Goal: Task Accomplishment & Management: Complete application form

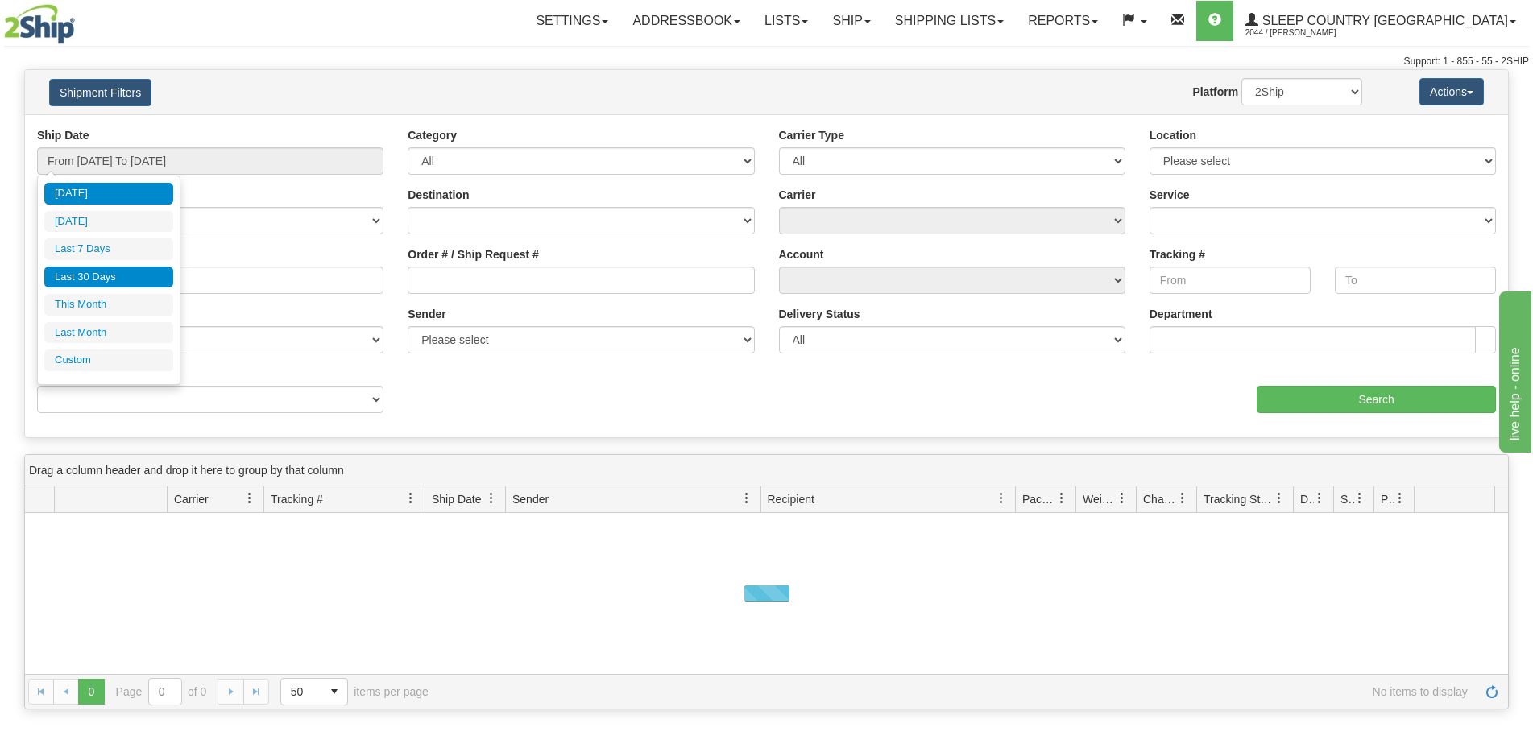
click at [107, 277] on li "Last 30 Days" at bounding box center [108, 278] width 129 height 22
type input "From [DATE] To [DATE]"
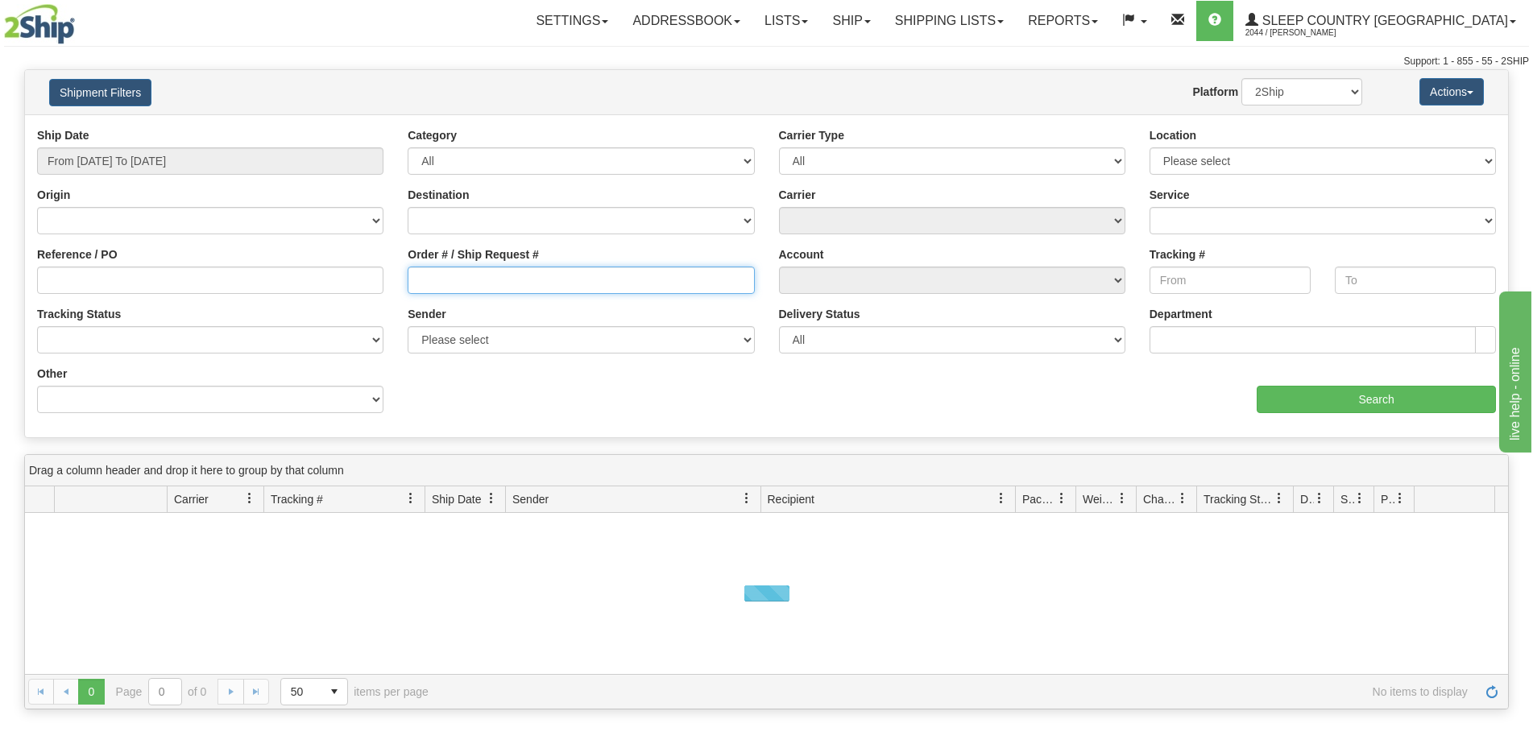
click at [538, 282] on input "Order # / Ship Request #" at bounding box center [581, 280] width 346 height 27
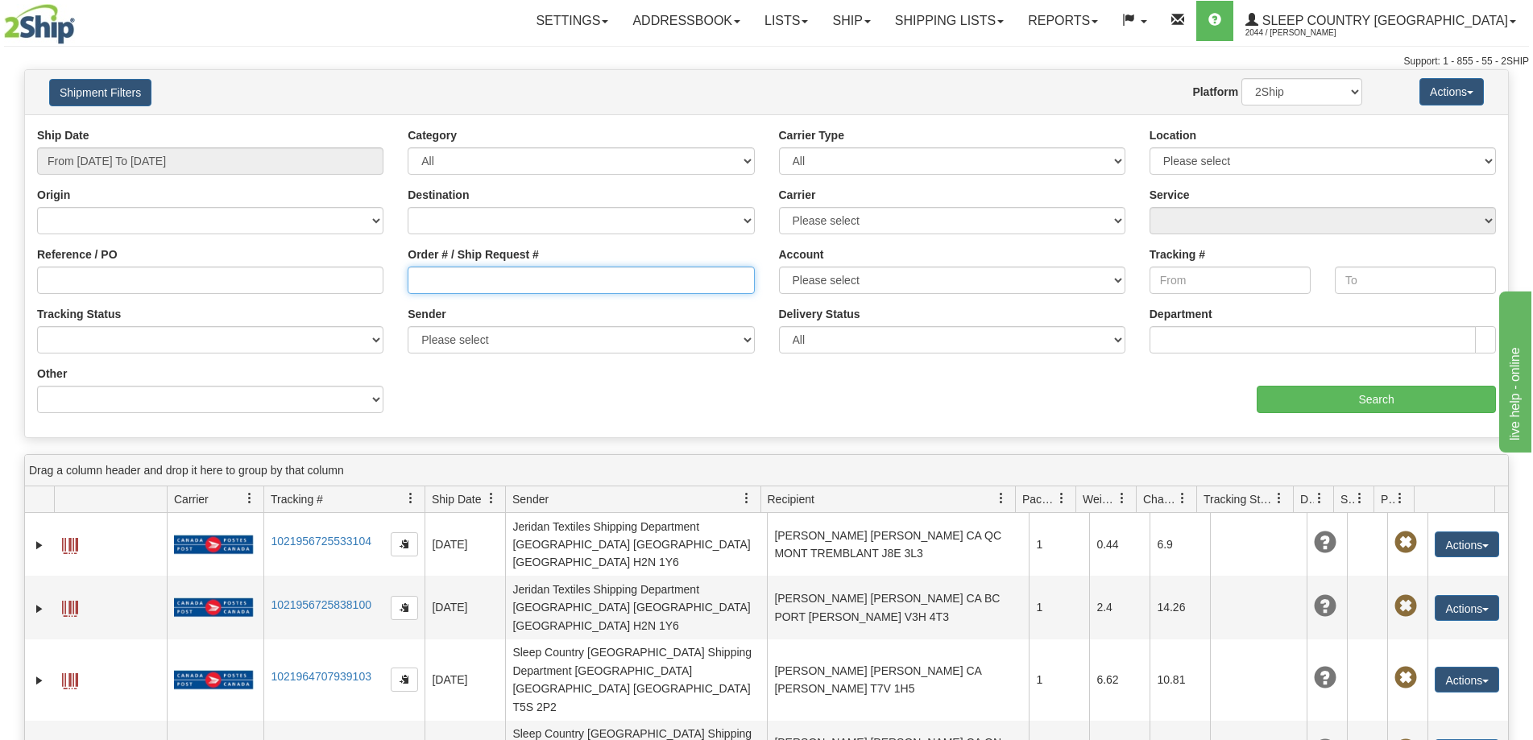
click at [512, 282] on input "Order # / Ship Request #" at bounding box center [581, 280] width 346 height 27
paste input "9000H983246"
type input "9000H983246"
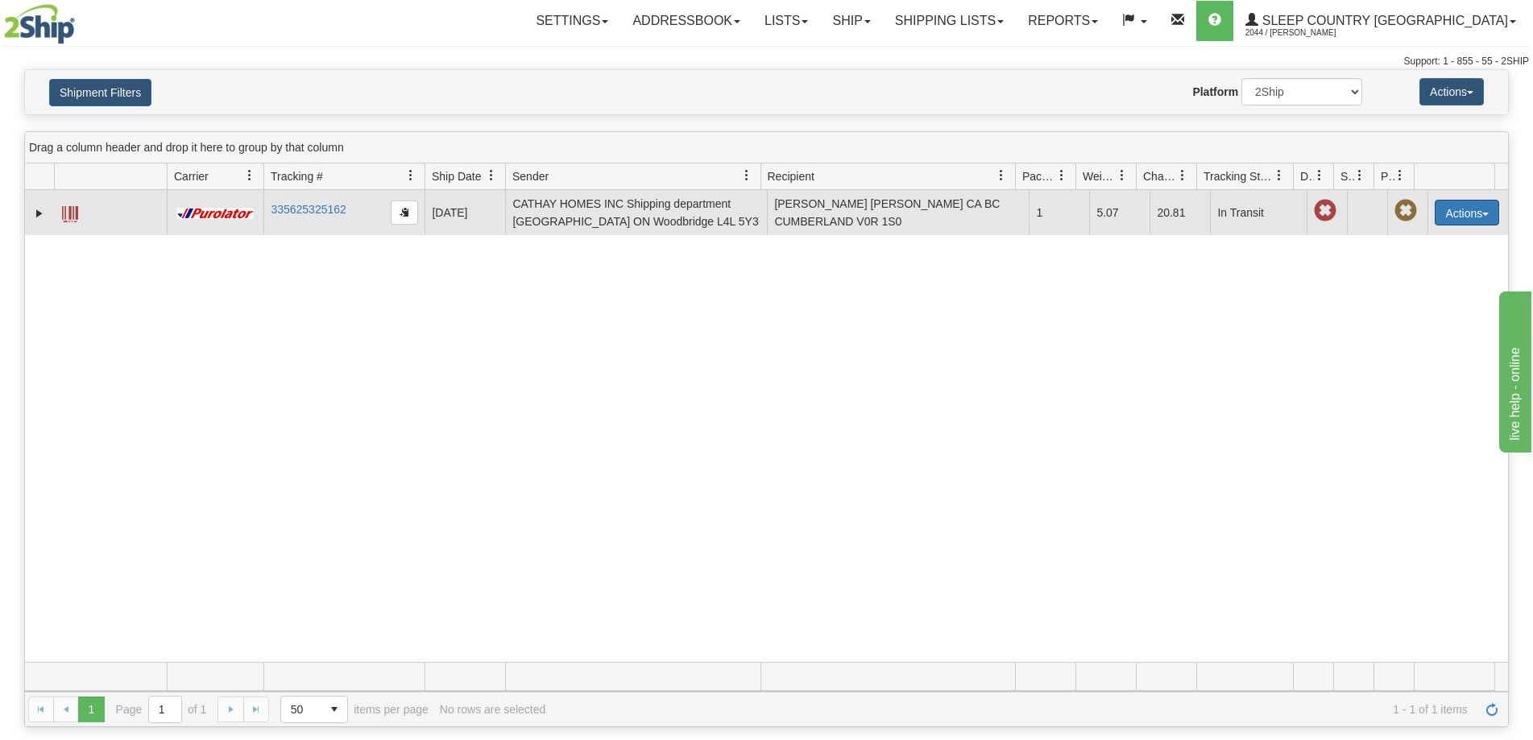
click at [1436, 216] on button "Actions" at bounding box center [1467, 213] width 64 height 26
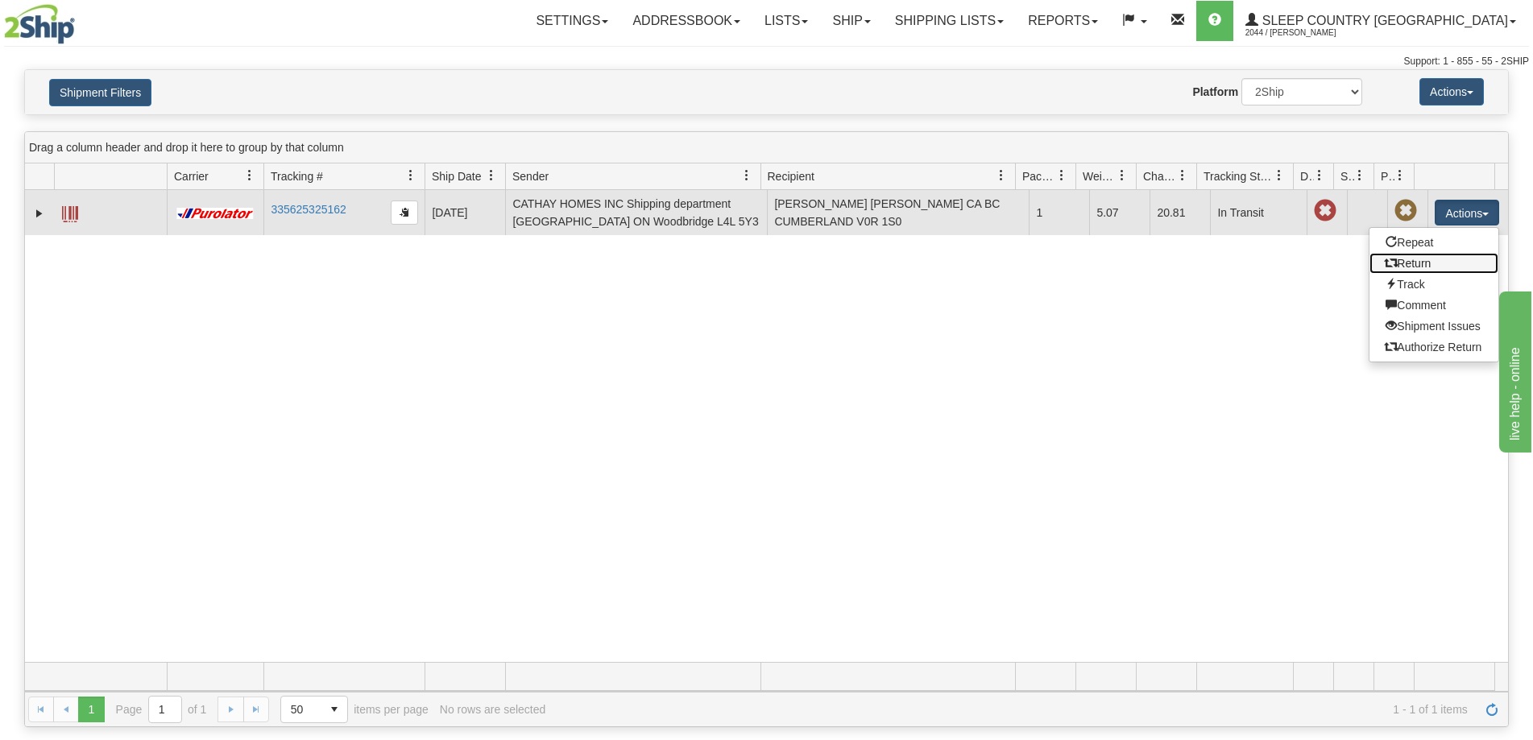
click at [1411, 267] on link "Return" at bounding box center [1433, 263] width 129 height 21
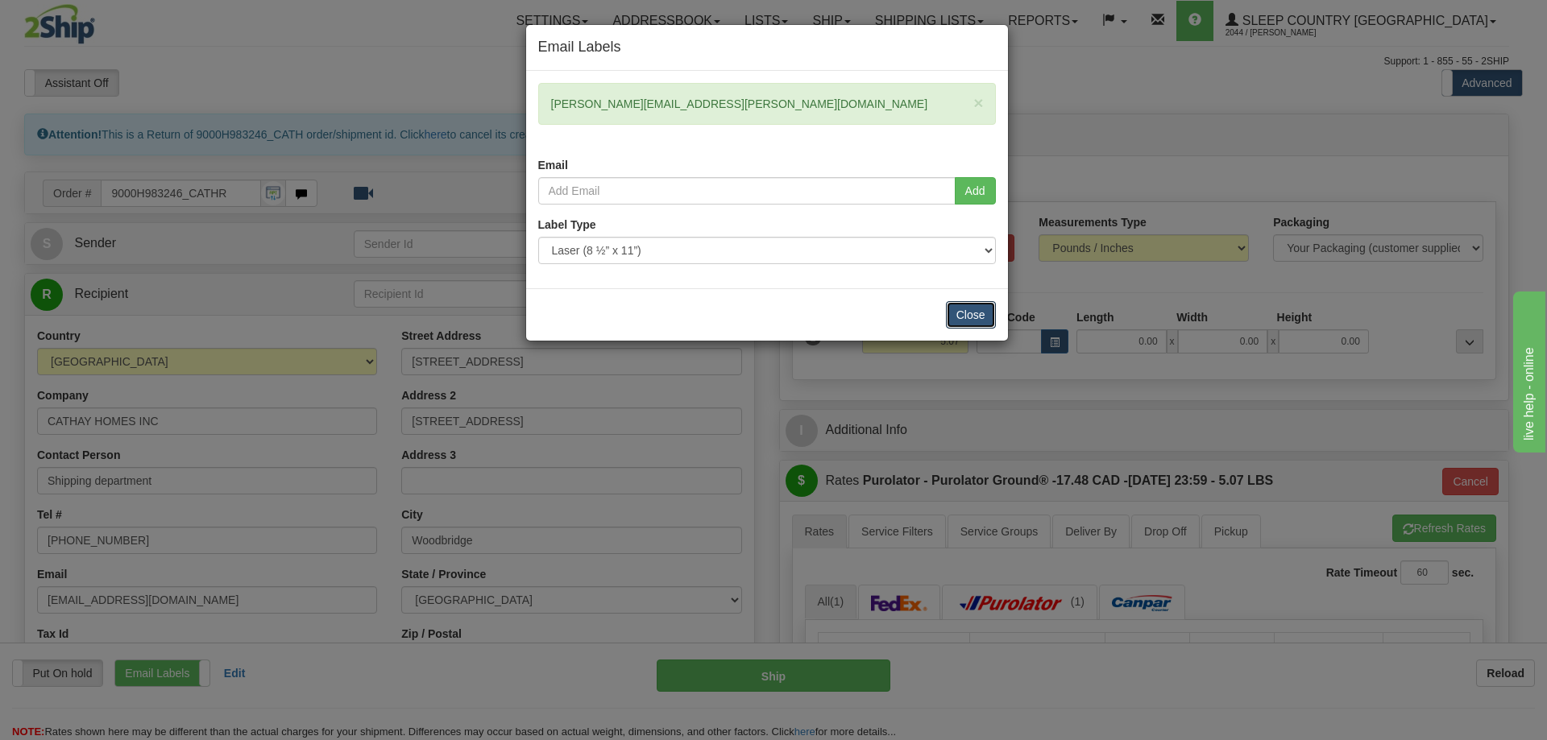
drag, startPoint x: 971, startPoint y: 318, endPoint x: 972, endPoint y: 310, distance: 8.1
click at [971, 317] on button "Close" at bounding box center [971, 314] width 50 height 27
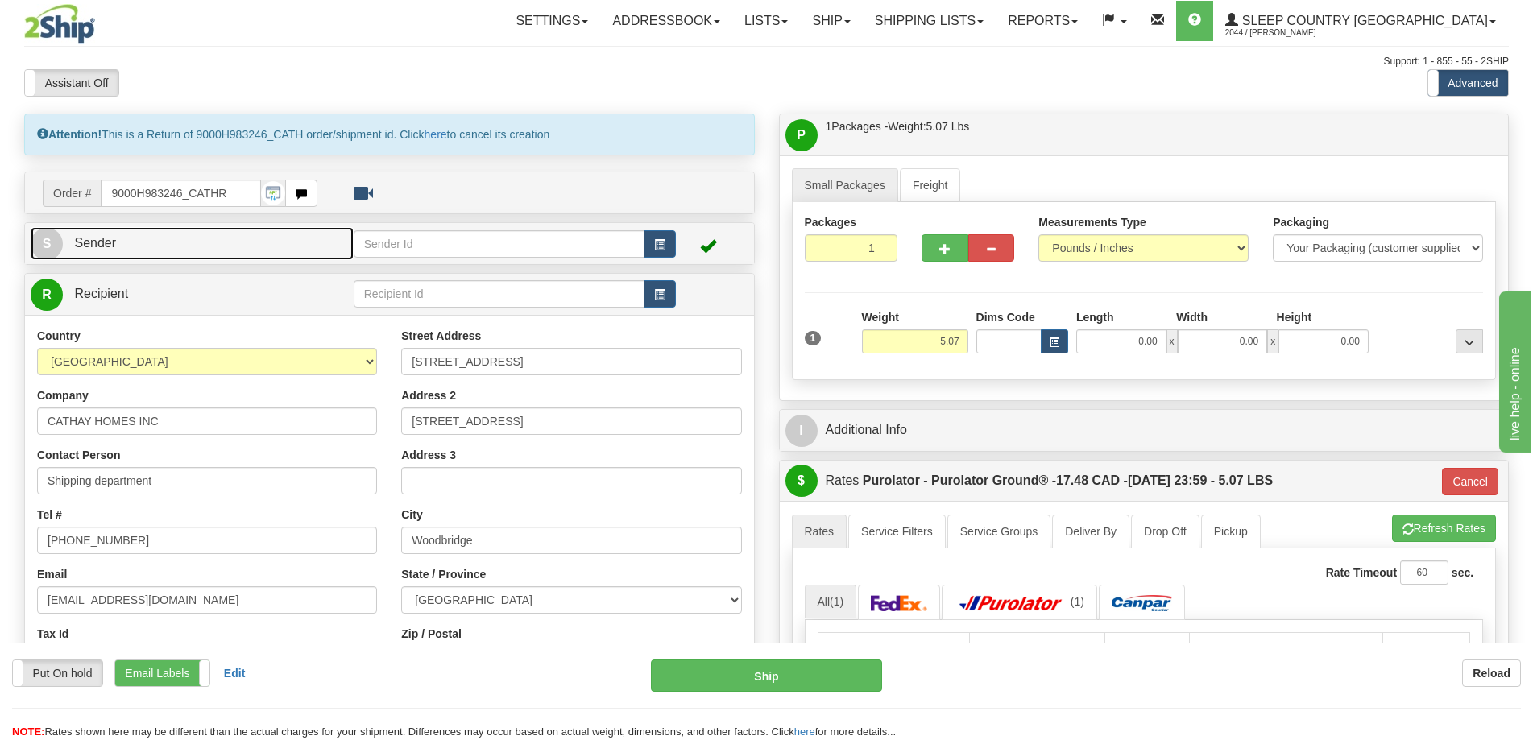
click at [261, 250] on link "S Sender" at bounding box center [192, 243] width 323 height 33
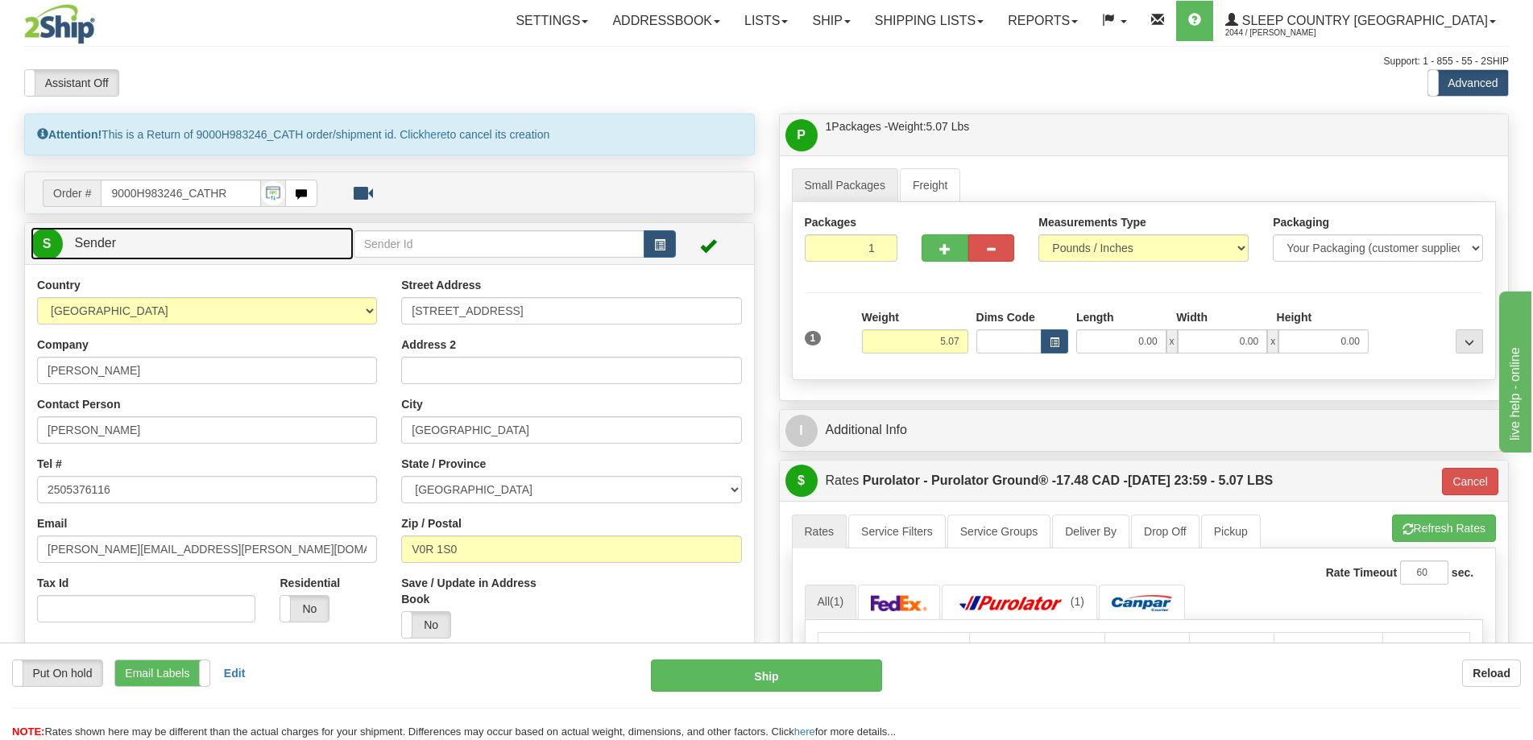
click at [262, 246] on link "S Sender" at bounding box center [192, 243] width 323 height 33
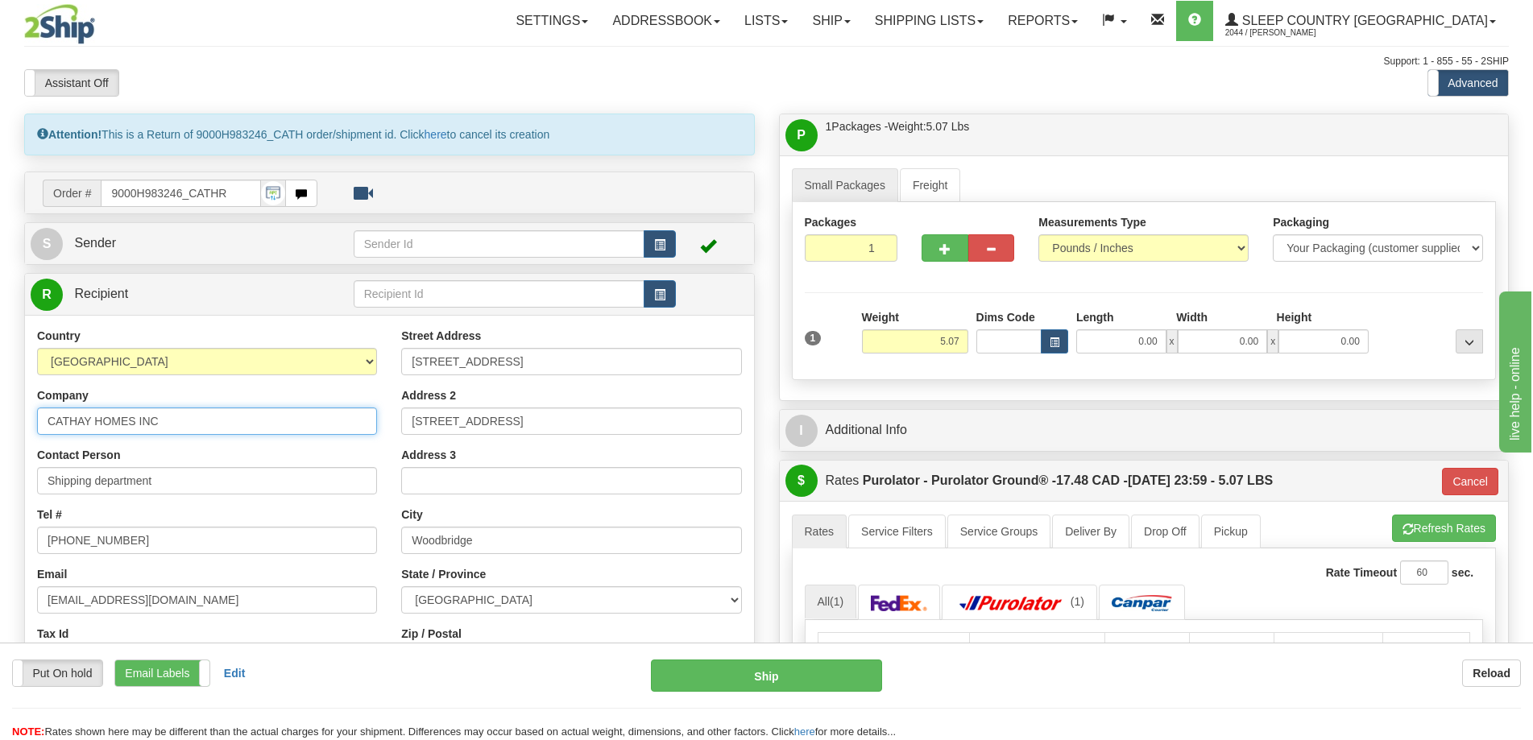
drag, startPoint x: 189, startPoint y: 429, endPoint x: 0, endPoint y: 429, distance: 189.3
click at [0, 429] on div "Toggle navigation Settings Shipping Preferences Fields Preferences New" at bounding box center [766, 618] width 1533 height 1237
type input "Sleep Country [GEOGRAPHIC_DATA]"
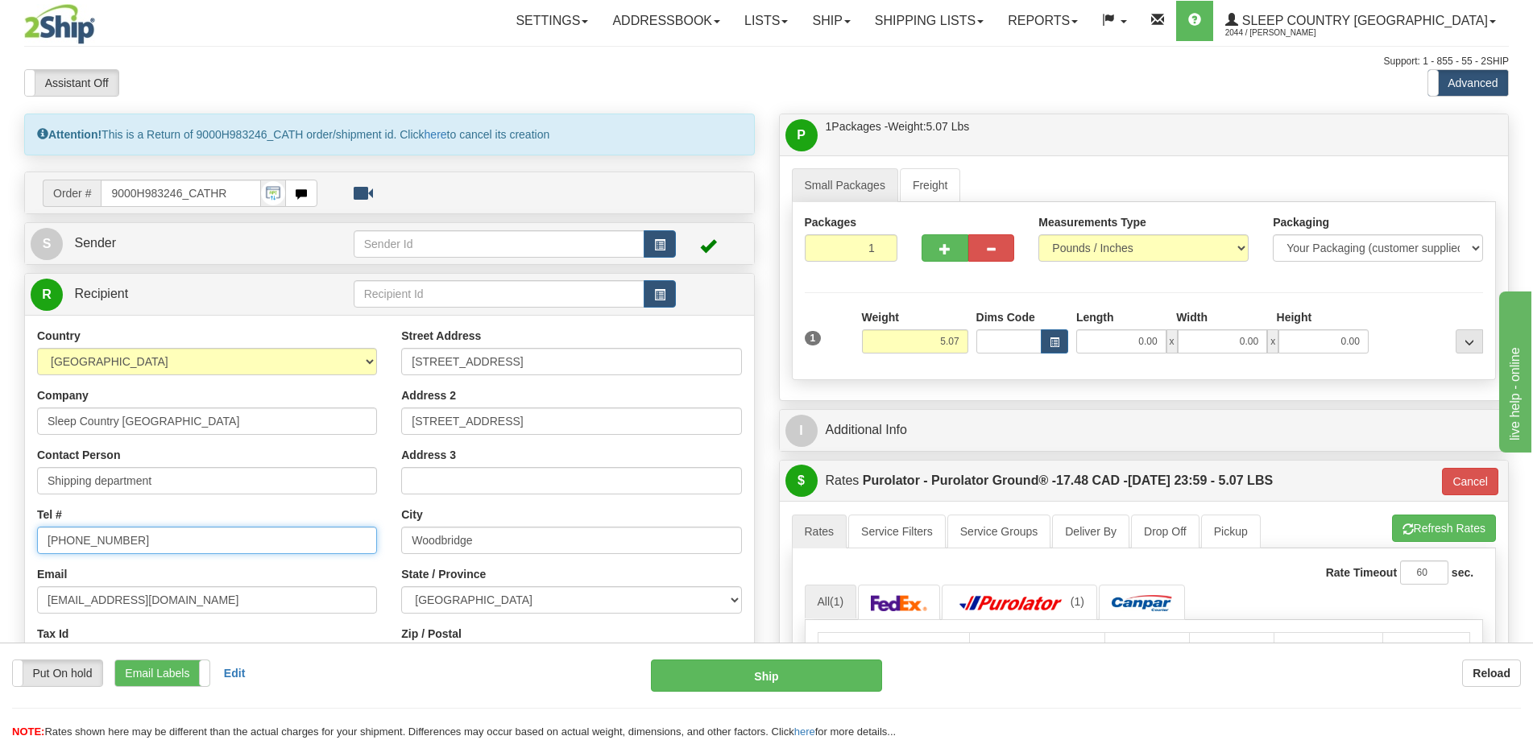
click at [0, 534] on div "Toggle navigation Settings Shipping Preferences Fields Preferences New" at bounding box center [766, 618] width 1533 height 1237
type input "[PHONE_NUMBER]"
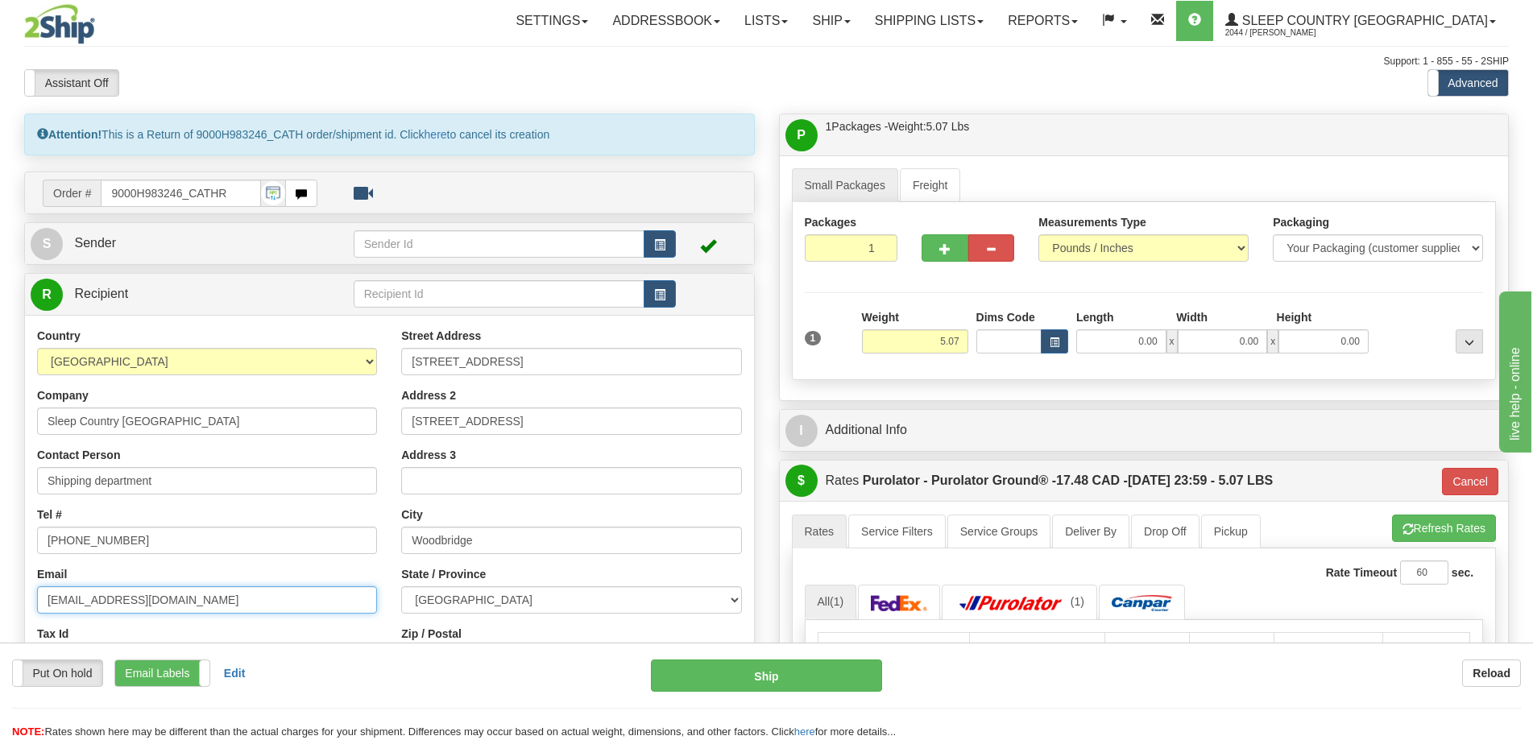
drag, startPoint x: 193, startPoint y: 606, endPoint x: 0, endPoint y: 579, distance: 194.4
click at [0, 579] on div "Toggle navigation Settings Shipping Preferences Fields Preferences New" at bounding box center [766, 618] width 1533 height 1237
type input "[EMAIL_ADDRESS][DOMAIN_NAME]"
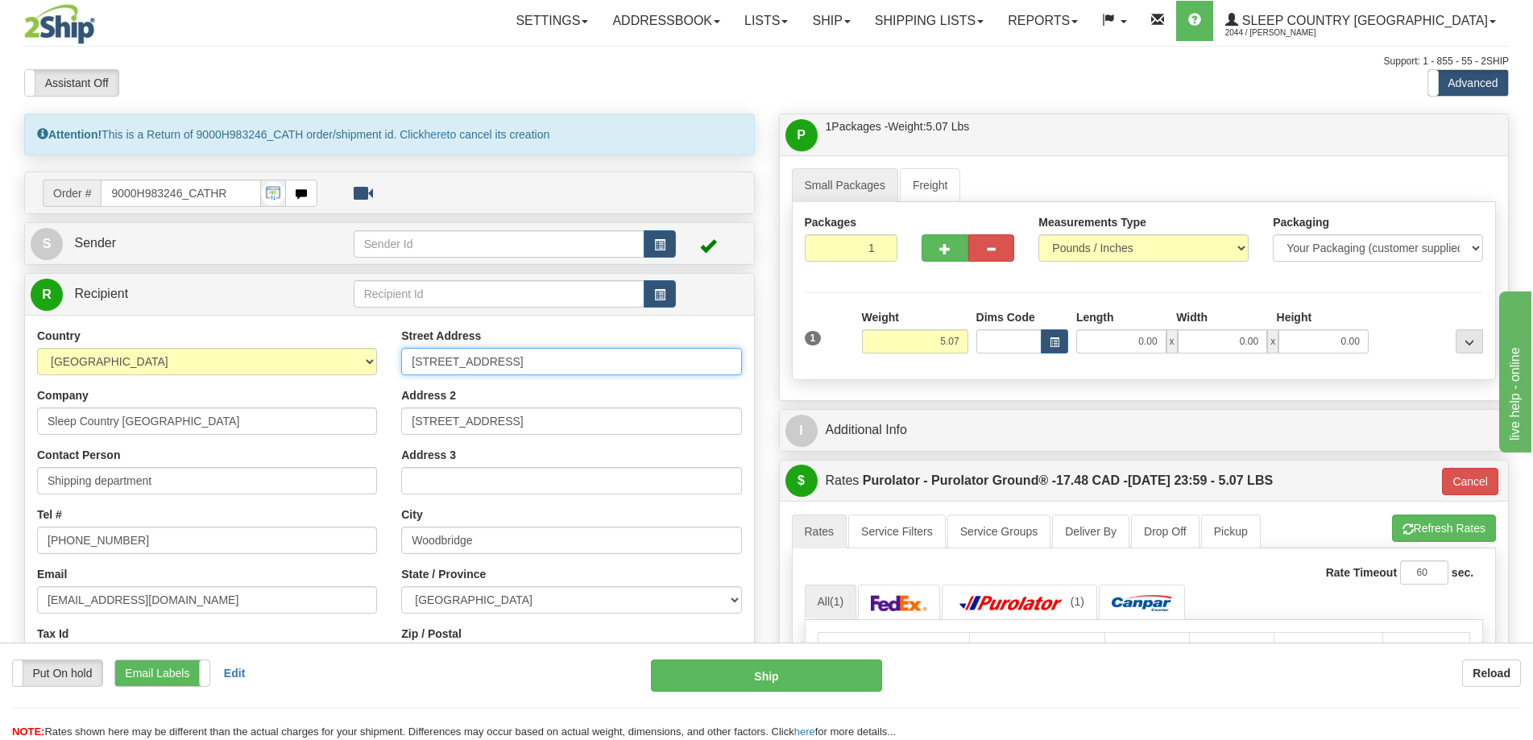
drag, startPoint x: 600, startPoint y: 364, endPoint x: 274, endPoint y: 317, distance: 329.7
click at [274, 317] on div "Country [GEOGRAPHIC_DATA] [GEOGRAPHIC_DATA] [GEOGRAPHIC_DATA] [GEOGRAPHIC_DATA]…" at bounding box center [389, 544] width 729 height 458
paste input "1 DUFFERIN PL SE"
type input "11 DUFFERIN PL SE"
click at [492, 445] on div "Street Address [STREET_ADDRESS] Address 2 [STREET_ADDRESS] Address 3 City [GEOG…" at bounding box center [571, 544] width 364 height 433
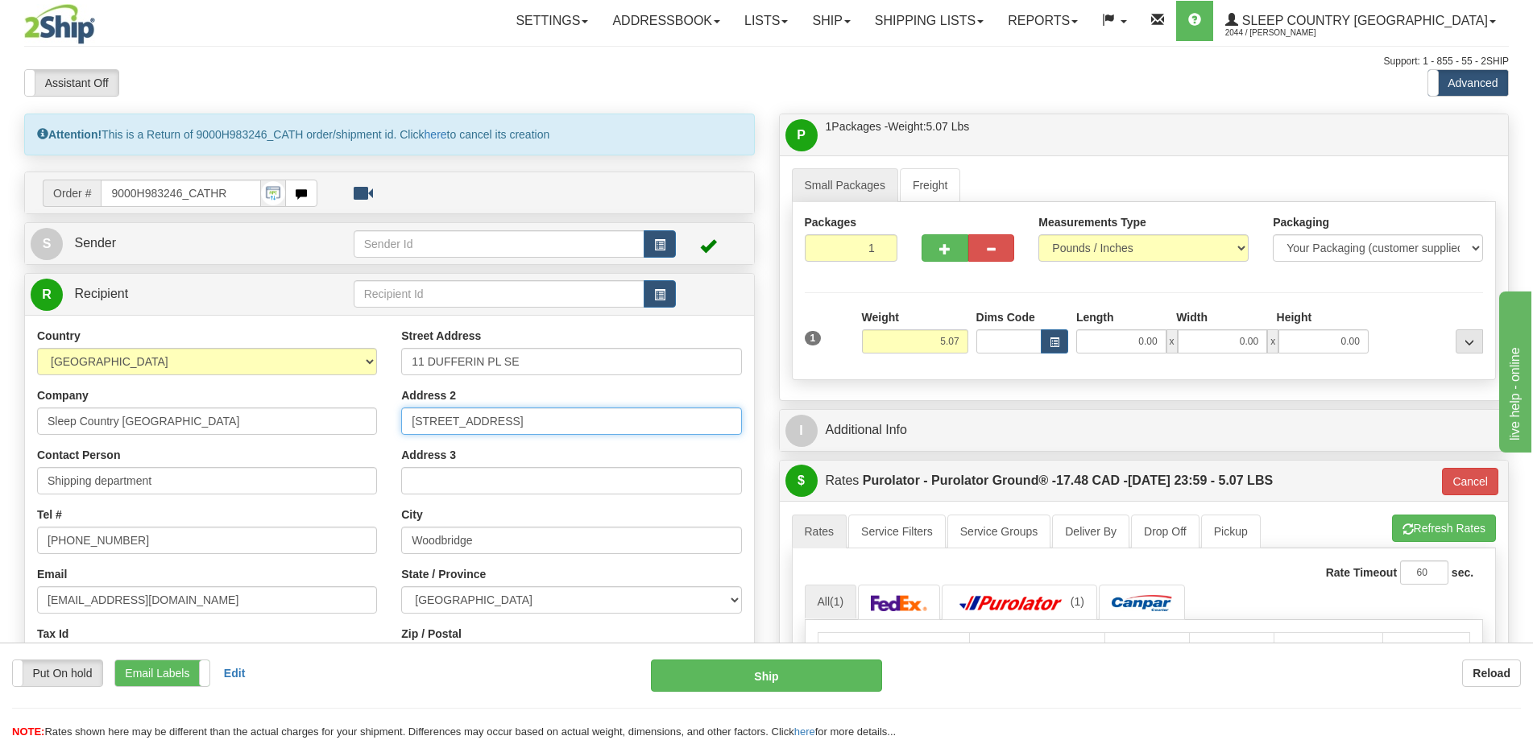
drag, startPoint x: 532, startPoint y: 425, endPoint x: 380, endPoint y: 429, distance: 152.3
click at [380, 429] on div "Country [GEOGRAPHIC_DATA] [GEOGRAPHIC_DATA] [GEOGRAPHIC_DATA] [GEOGRAPHIC_DATA]…" at bounding box center [389, 544] width 729 height 433
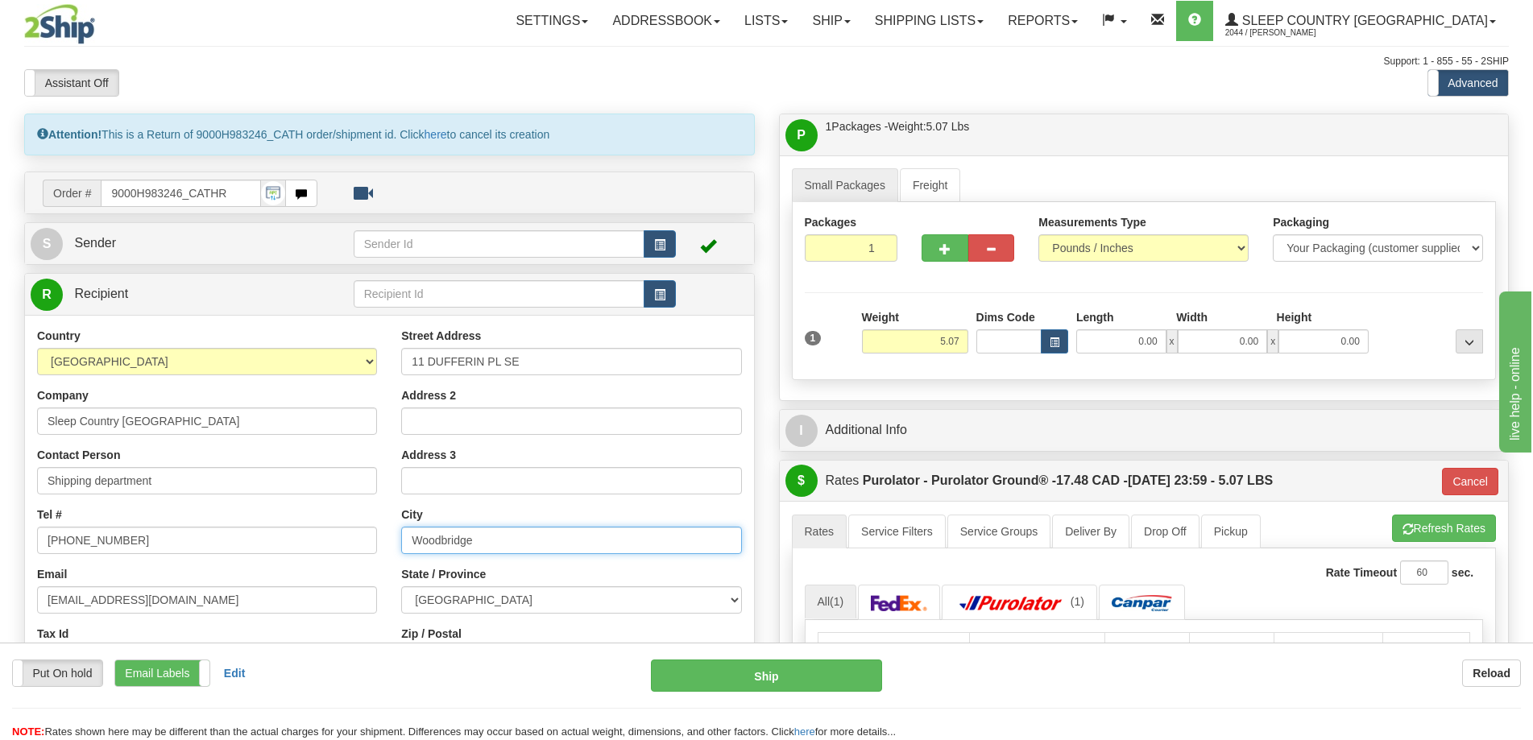
drag, startPoint x: 491, startPoint y: 541, endPoint x: 394, endPoint y: 542, distance: 97.5
click at [394, 542] on div "Street Address [STREET_ADDRESS] Address 2 Address 3 City [GEOGRAPHIC_DATA] Stat…" at bounding box center [571, 544] width 364 height 433
type input "[GEOGRAPHIC_DATA]"
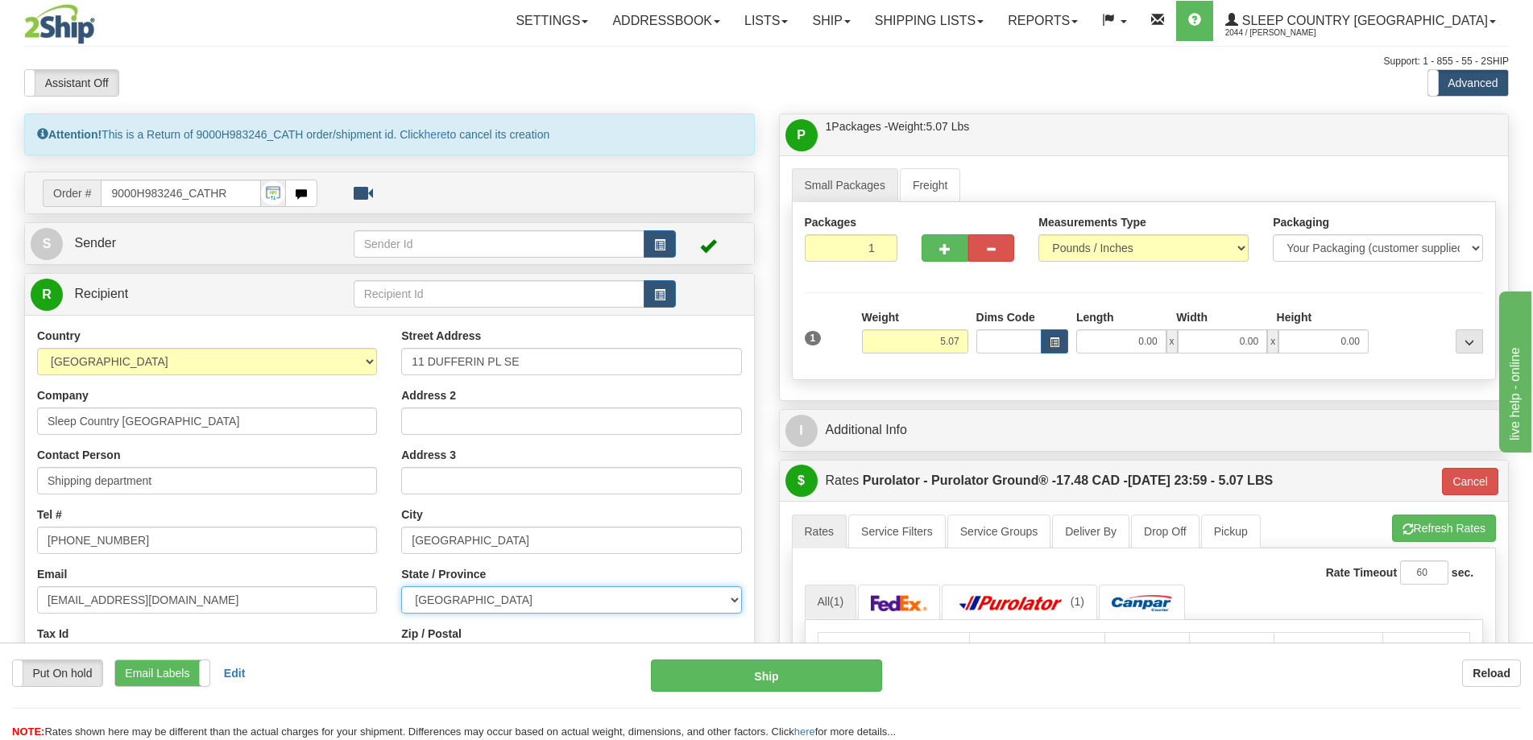
click at [487, 595] on select "[GEOGRAPHIC_DATA] [GEOGRAPHIC_DATA] [GEOGRAPHIC_DATA] [GEOGRAPHIC_DATA] [GEOGRA…" at bounding box center [571, 599] width 340 height 27
select select "AB"
click at [401, 586] on select "[GEOGRAPHIC_DATA] [GEOGRAPHIC_DATA] [GEOGRAPHIC_DATA] [GEOGRAPHIC_DATA] [GEOGRA…" at bounding box center [571, 599] width 340 height 27
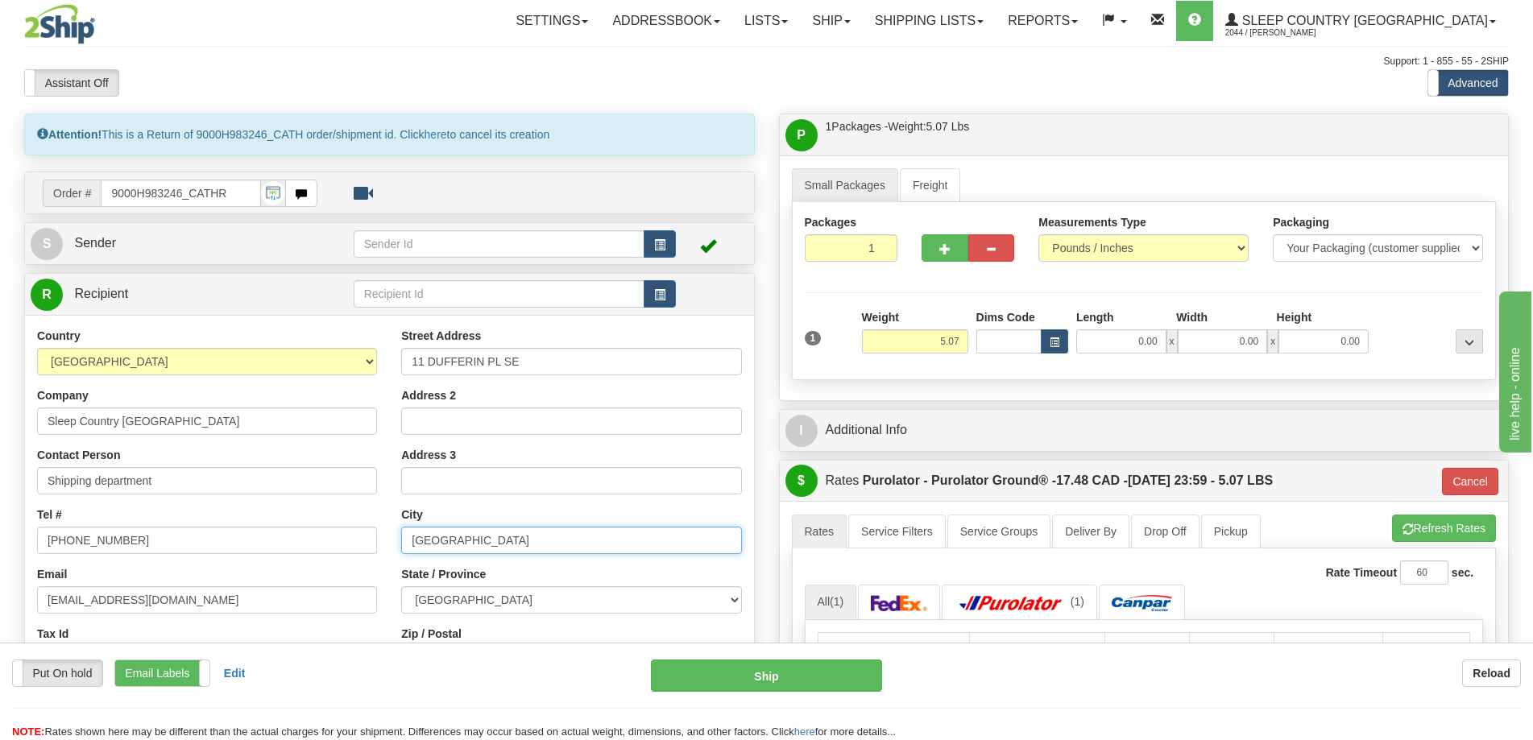
drag, startPoint x: 484, startPoint y: 544, endPoint x: 390, endPoint y: 544, distance: 94.2
click at [390, 544] on div "Street Address [STREET_ADDRESS] Address 2 Address 3 City [GEOGRAPHIC_DATA] Stat…" at bounding box center [571, 544] width 364 height 433
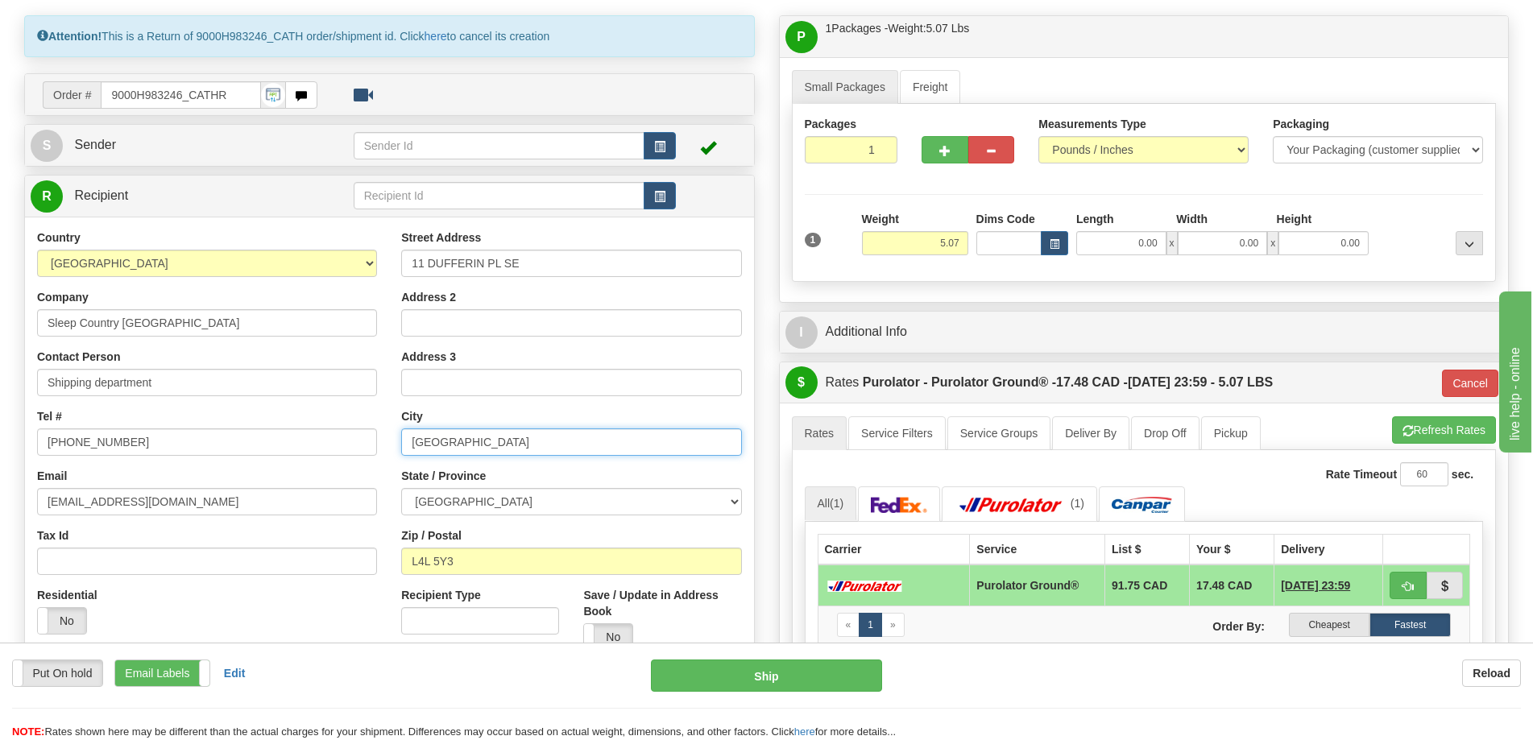
scroll to position [242, 0]
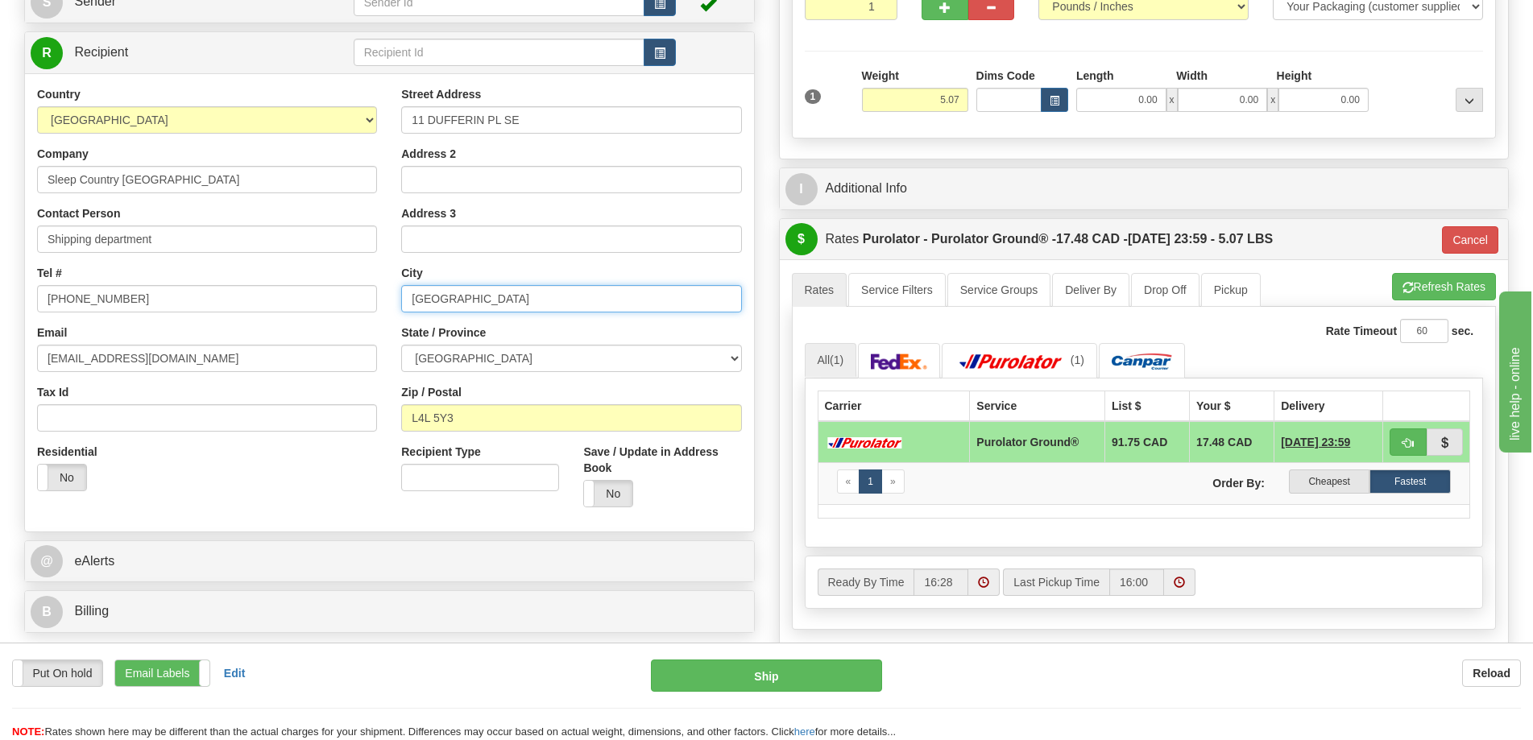
type input "[GEOGRAPHIC_DATA]"
drag, startPoint x: 321, startPoint y: 412, endPoint x: 354, endPoint y: 410, distance: 32.3
click at [316, 412] on div "Country [GEOGRAPHIC_DATA] [GEOGRAPHIC_DATA] [GEOGRAPHIC_DATA] [GEOGRAPHIC_DATA]…" at bounding box center [389, 302] width 729 height 433
paste input "T2C 4W"
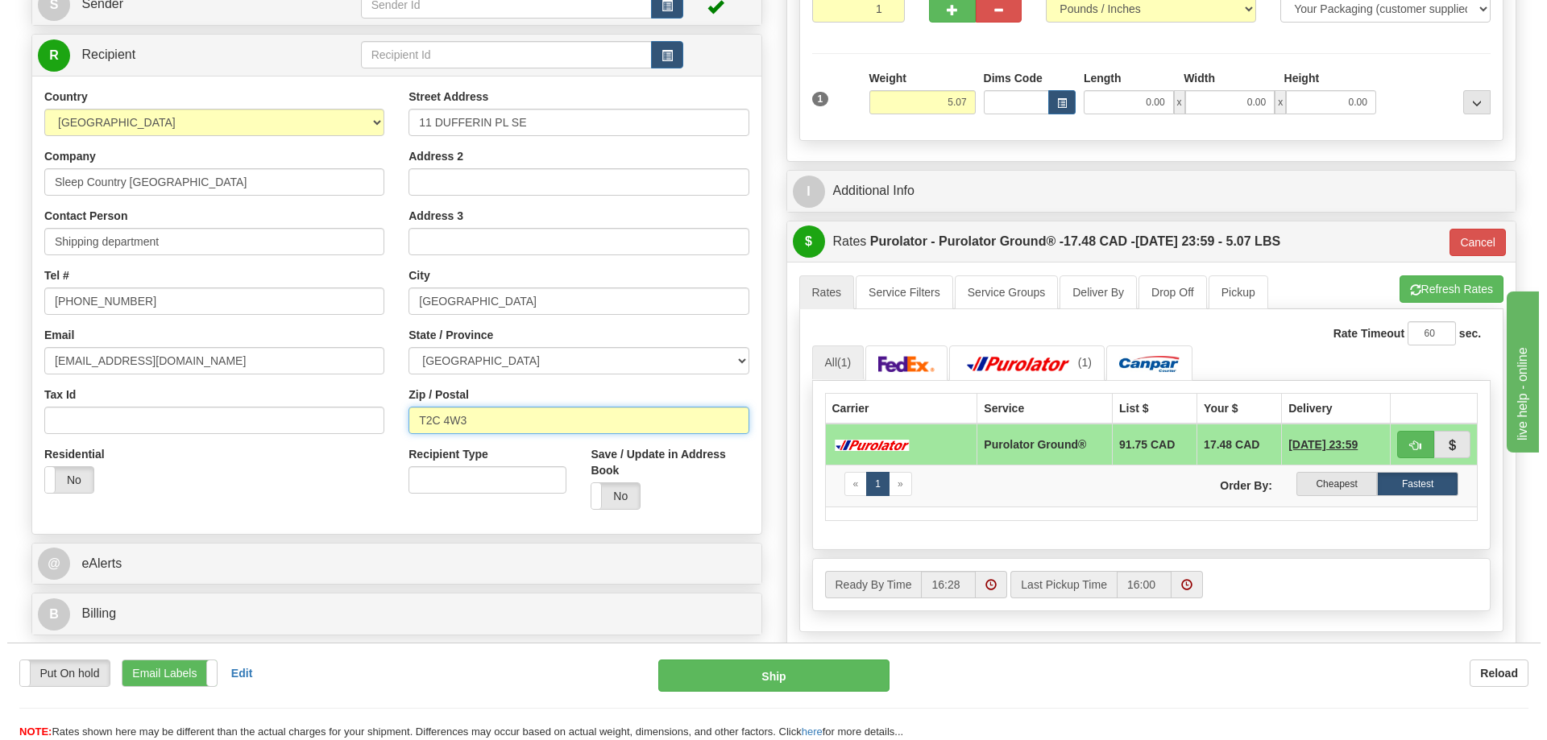
scroll to position [403, 0]
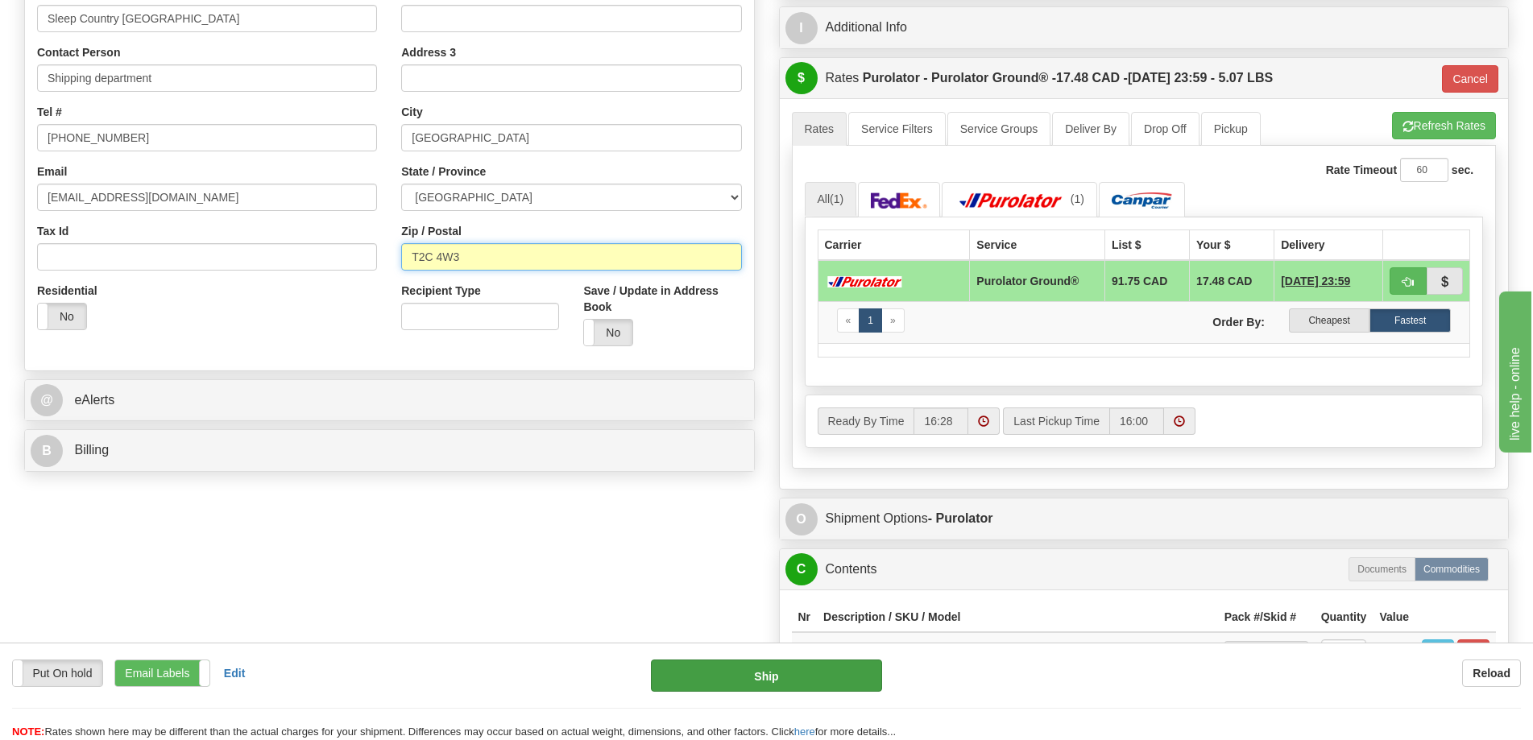
type input "T2C 4W3"
click at [753, 667] on button "Ship" at bounding box center [766, 676] width 231 height 32
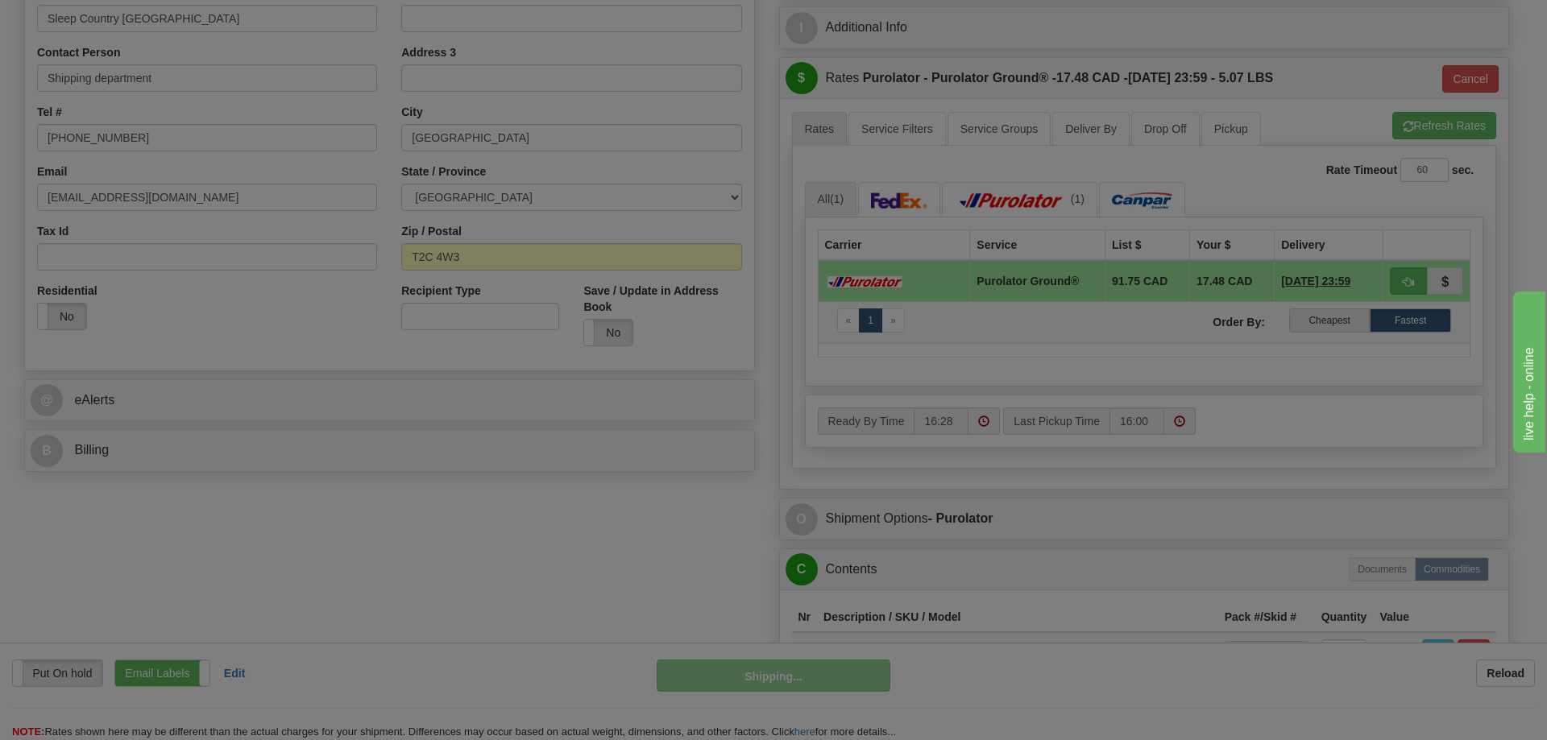
type input "260"
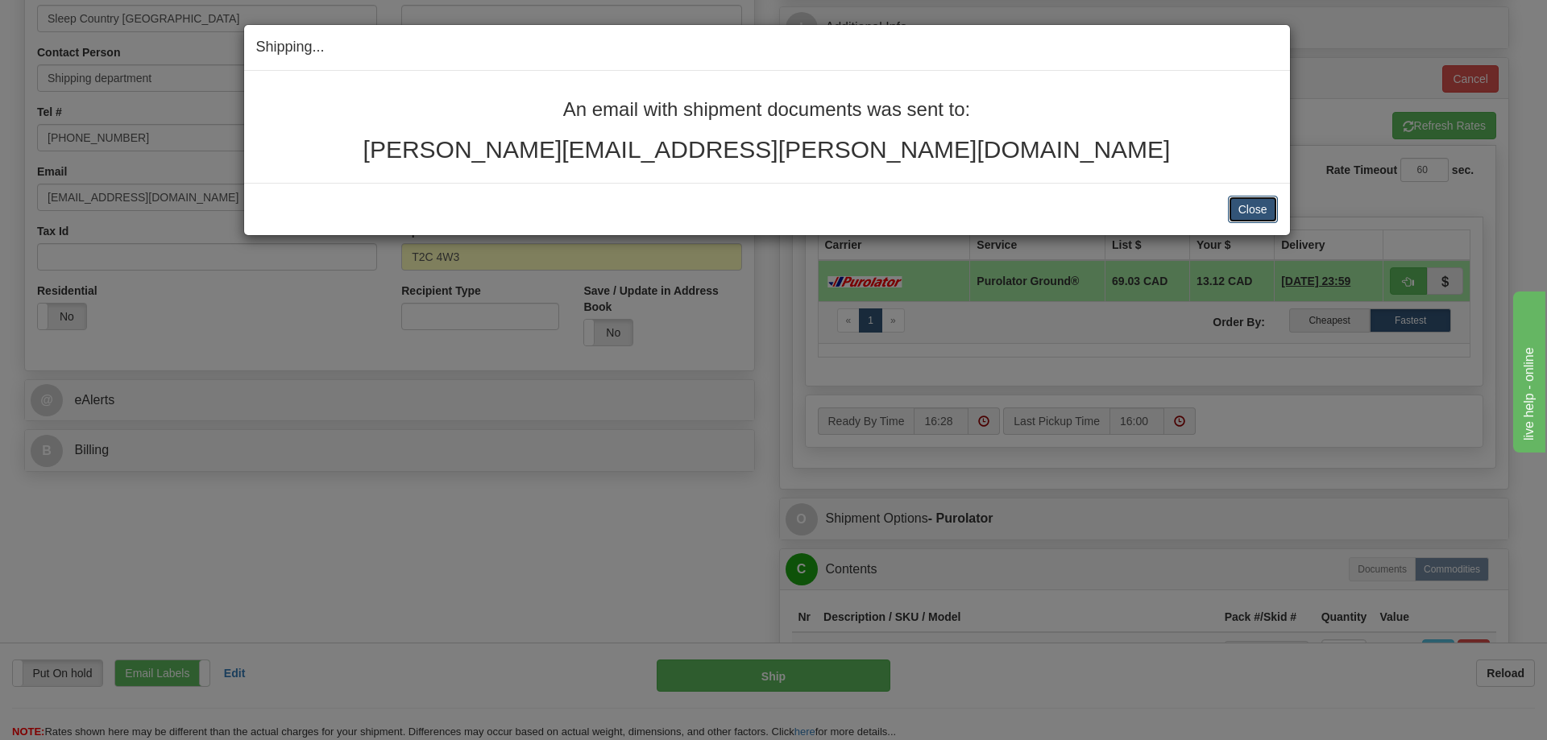
click at [1255, 210] on button "Close" at bounding box center [1253, 209] width 50 height 27
